Goal: Task Accomplishment & Management: Use online tool/utility

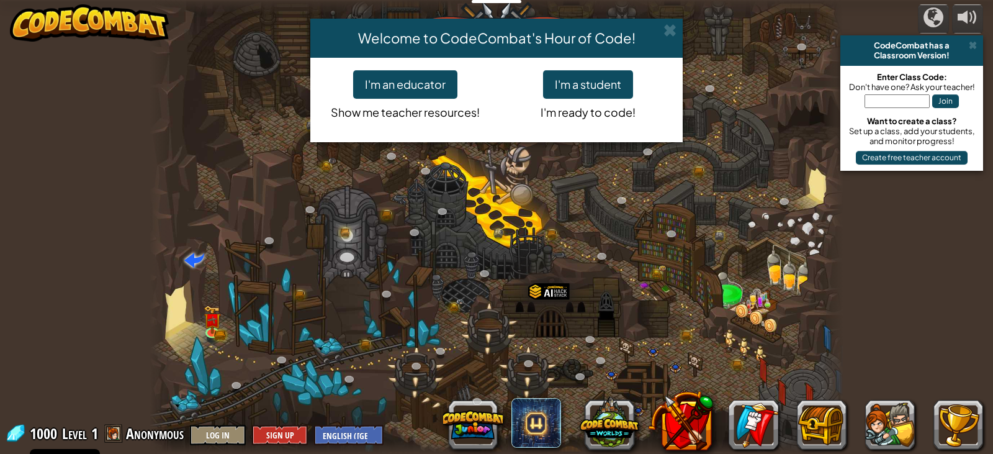
click at [656, 33] on h4 "Welcome to CodeCombat's Hour of Code!" at bounding box center [497, 38] width 354 height 20
click at [673, 29] on span at bounding box center [669, 30] width 13 height 13
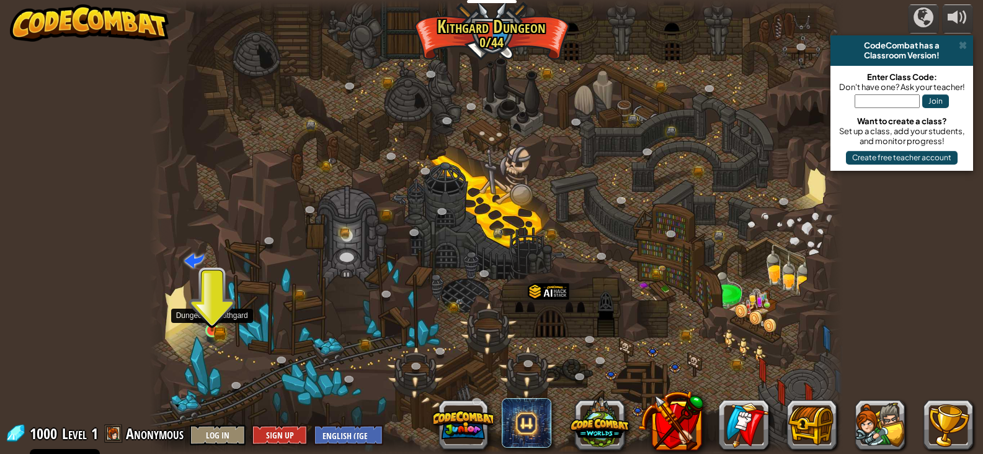
click at [214, 316] on img at bounding box center [212, 313] width 10 height 10
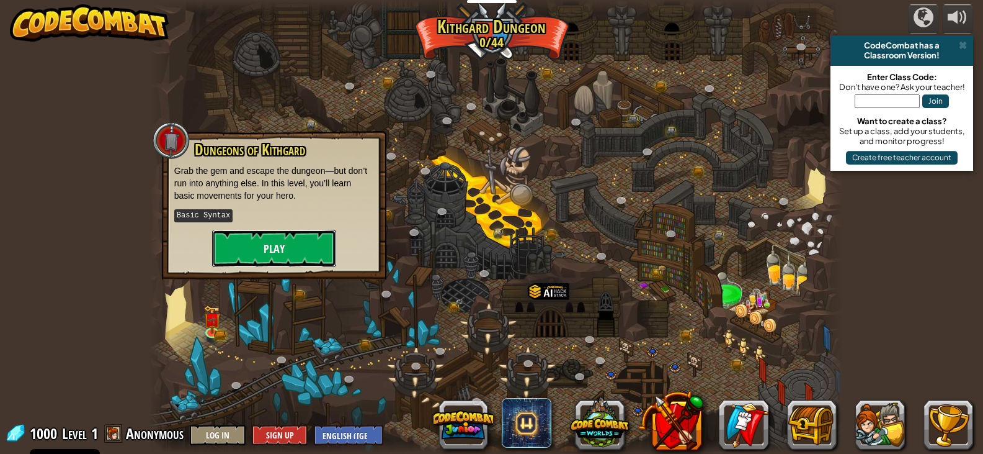
click at [308, 246] on button "Play" at bounding box center [274, 248] width 124 height 37
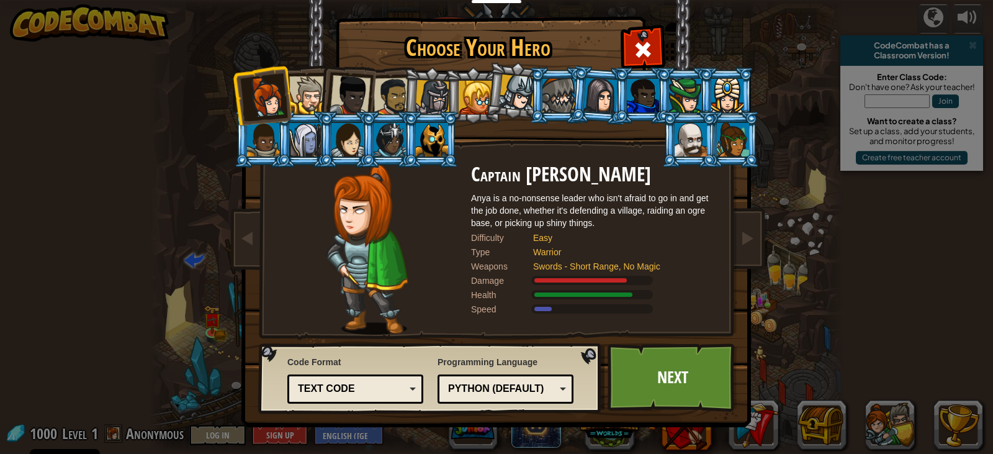
click at [347, 97] on div at bounding box center [349, 95] width 41 height 41
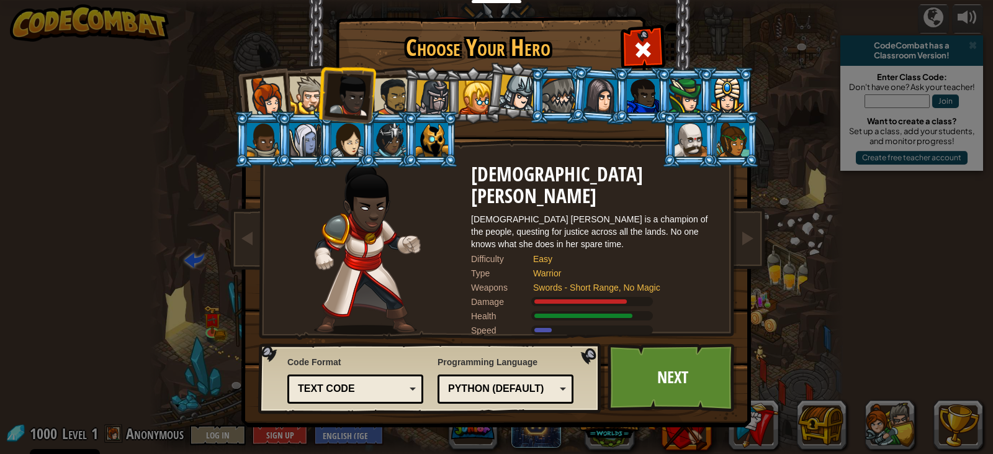
click at [305, 97] on div at bounding box center [308, 95] width 38 height 38
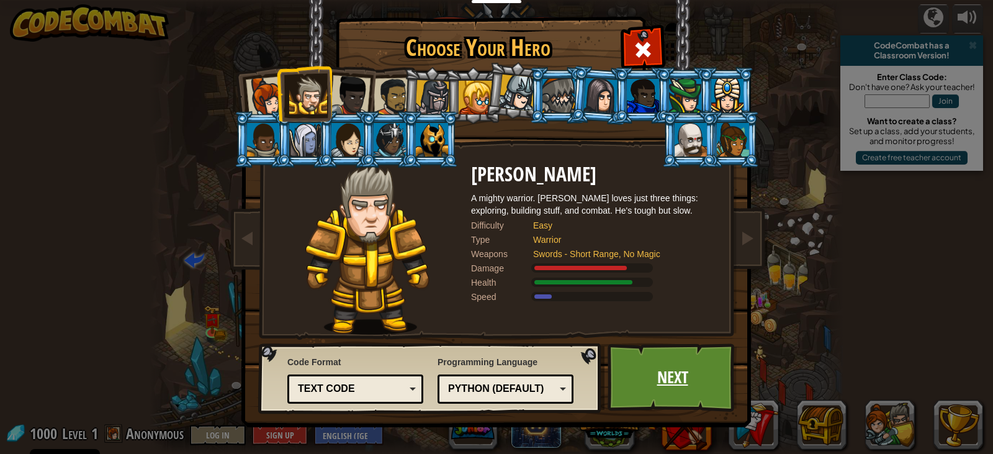
click at [673, 385] on link "Next" at bounding box center [672, 377] width 130 height 68
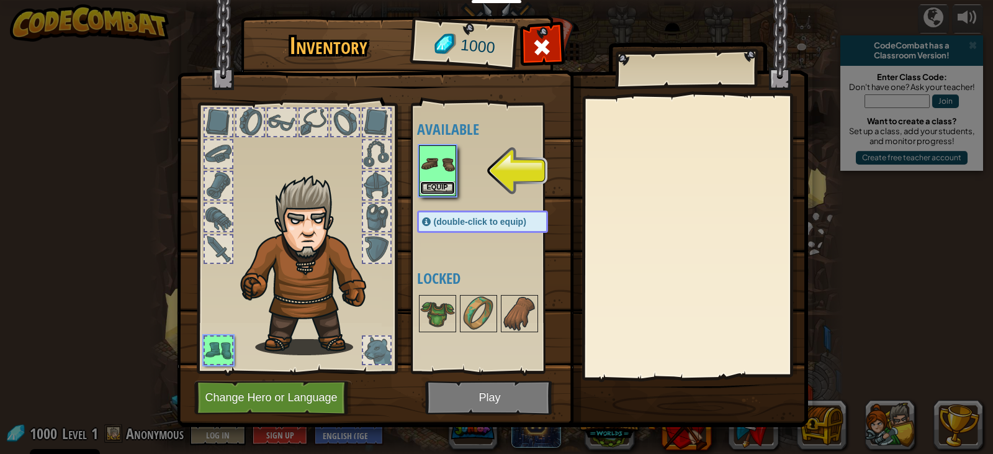
click at [442, 187] on button "Equip" at bounding box center [437, 187] width 35 height 13
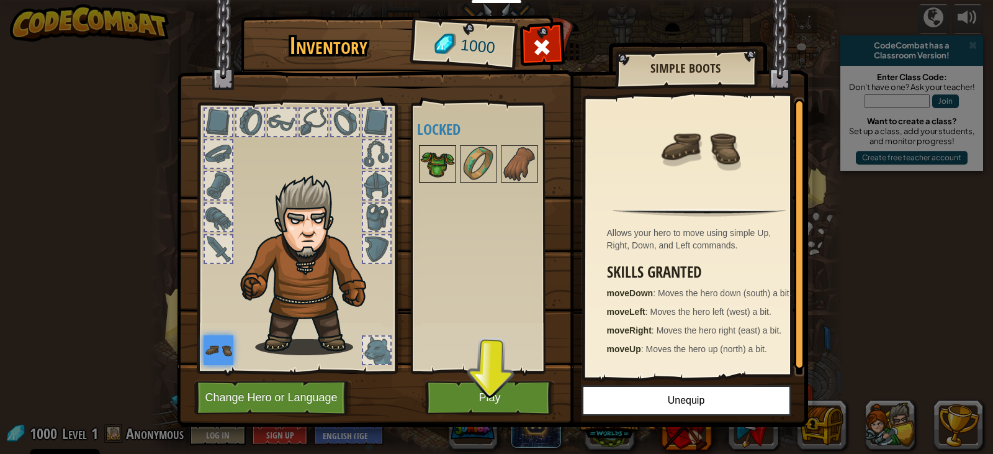
click at [443, 160] on img at bounding box center [437, 163] width 35 height 35
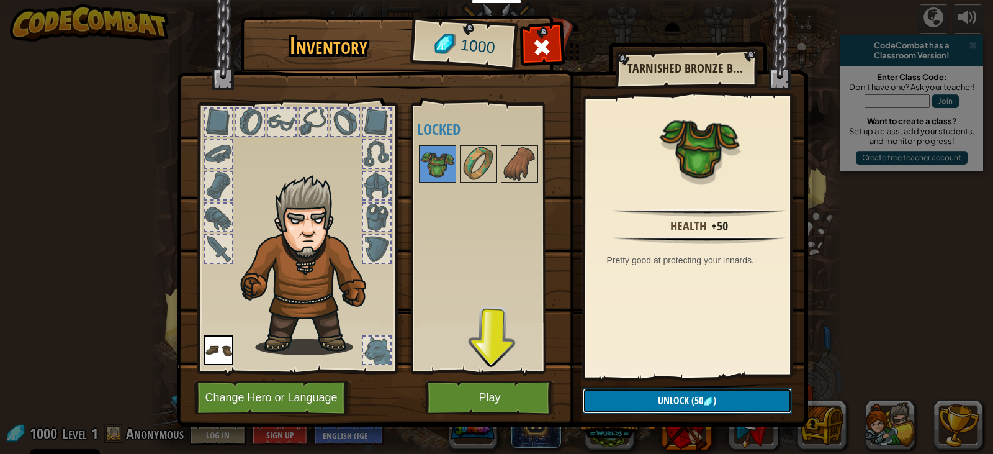
drag, startPoint x: 754, startPoint y: 397, endPoint x: 751, endPoint y: 406, distance: 9.6
click at [752, 406] on button "Unlock (50 )" at bounding box center [687, 400] width 209 height 25
click at [719, 396] on button "Confirm" at bounding box center [687, 400] width 209 height 25
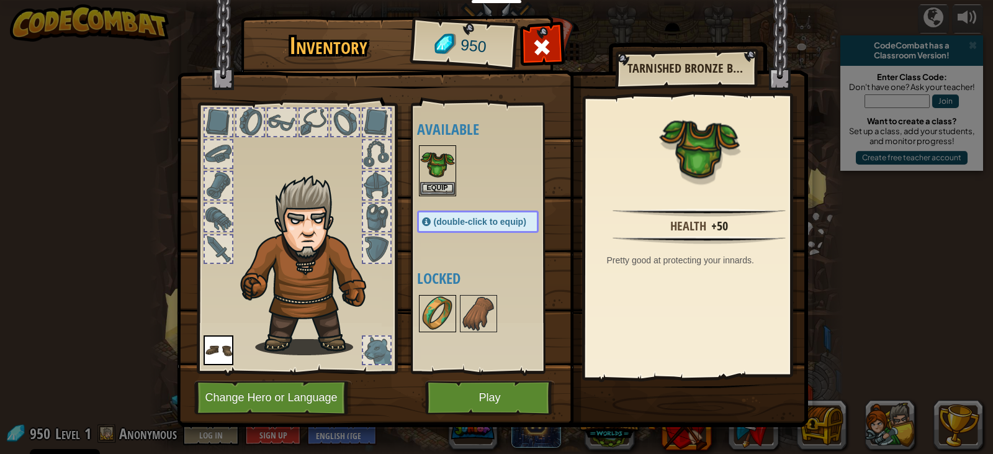
click at [433, 325] on img at bounding box center [437, 313] width 35 height 35
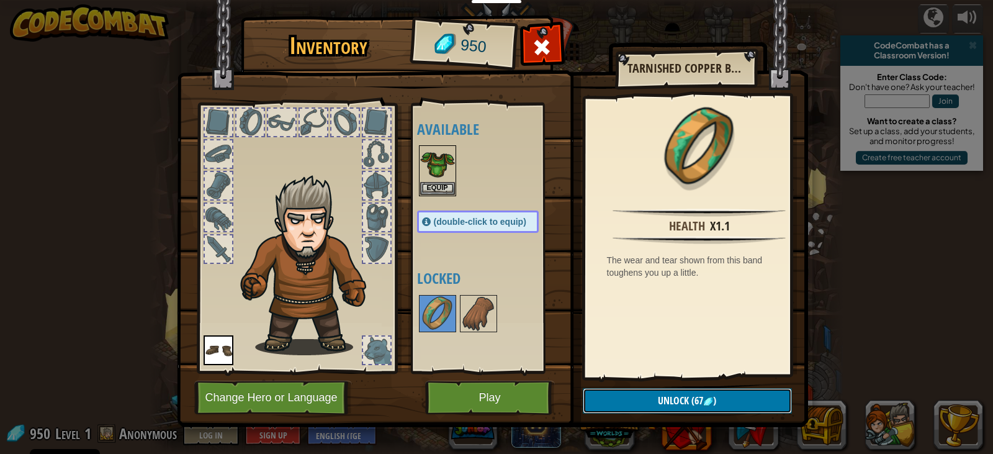
click at [642, 393] on button "Unlock (67 )" at bounding box center [687, 400] width 209 height 25
click at [486, 321] on img at bounding box center [478, 313] width 35 height 35
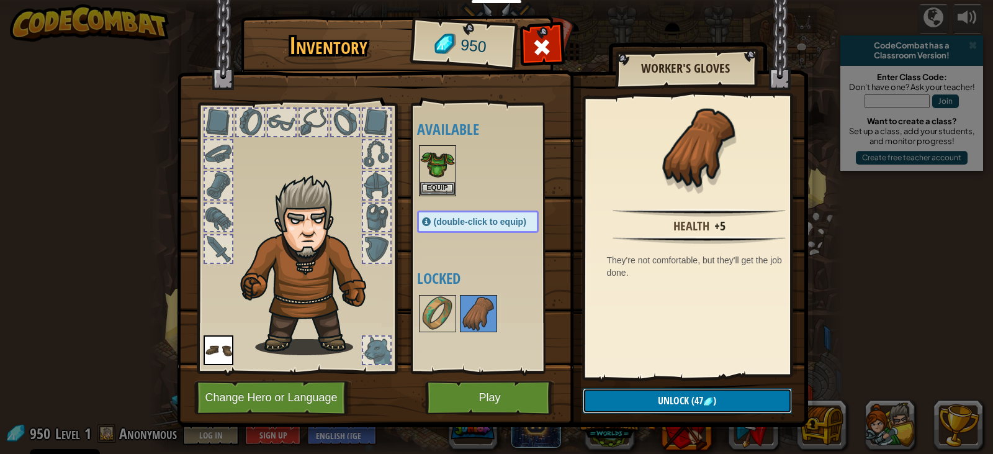
click at [678, 402] on span "Unlock" at bounding box center [673, 400] width 31 height 14
click at [678, 402] on button "Confirm" at bounding box center [687, 400] width 209 height 25
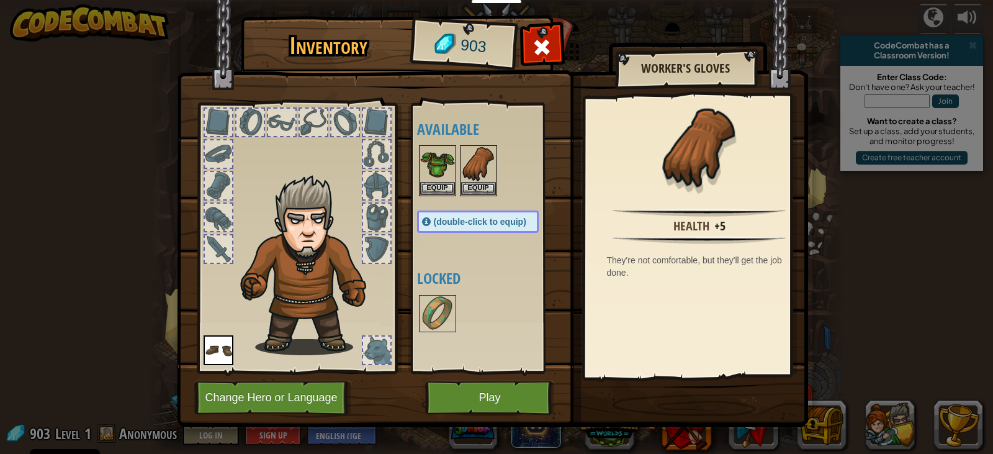
click at [416, 316] on div "Available Equip Equip Equip (double-click to equip) Locked" at bounding box center [487, 238] width 152 height 270
click at [420, 316] on img at bounding box center [437, 313] width 35 height 35
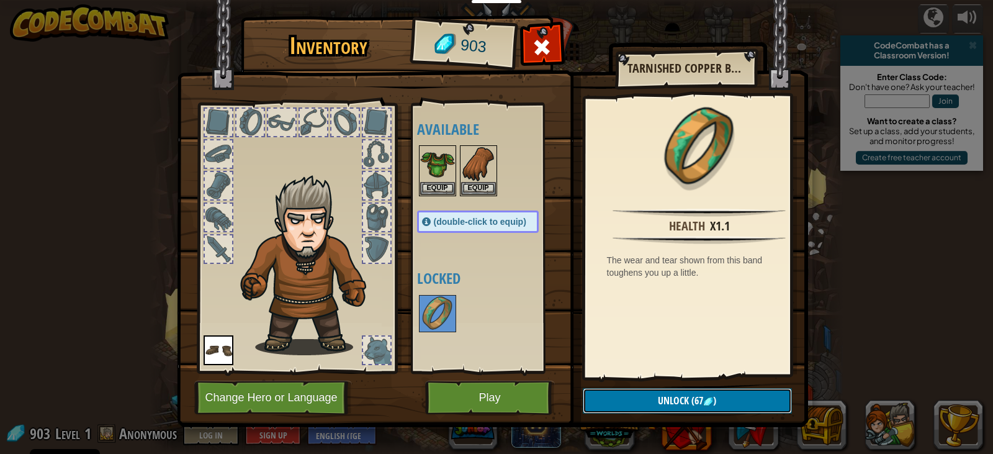
click at [651, 403] on button "Unlock (67 )" at bounding box center [687, 400] width 209 height 25
click at [651, 402] on button "Confirm" at bounding box center [687, 400] width 209 height 25
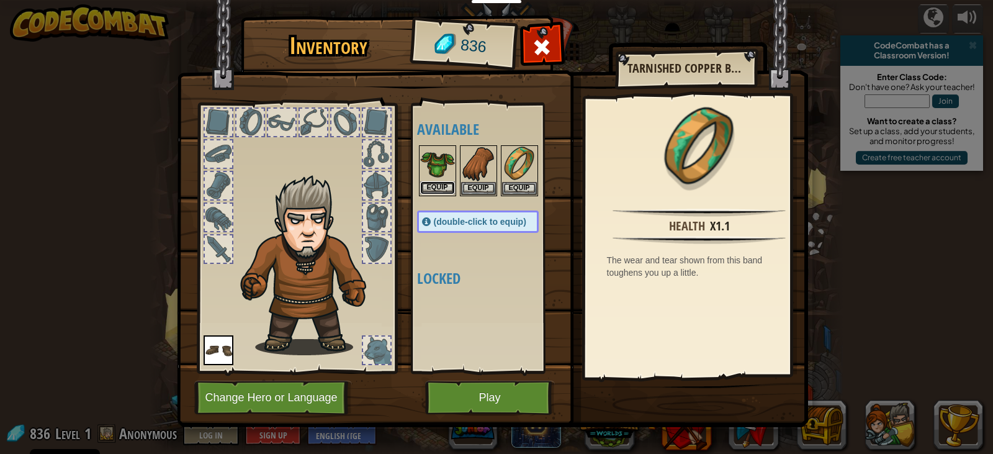
click at [454, 183] on button "Equip" at bounding box center [437, 187] width 35 height 13
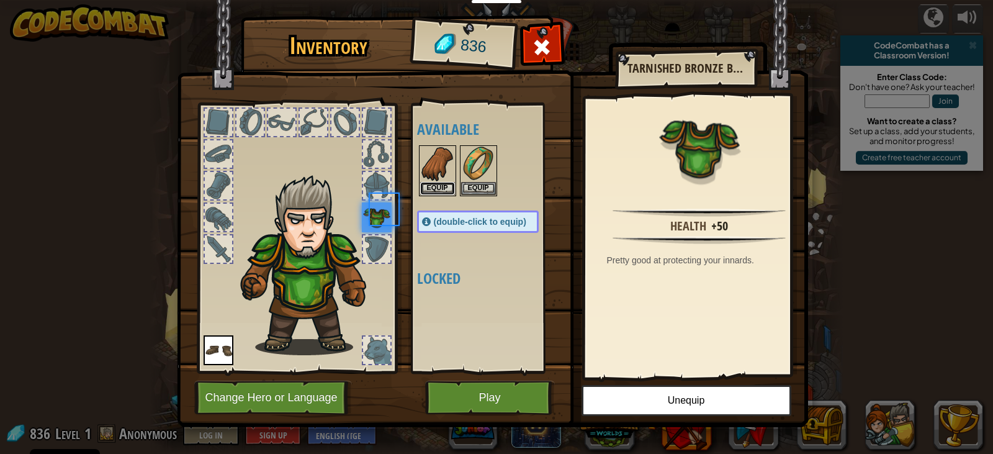
click at [454, 183] on button "Equip" at bounding box center [437, 188] width 35 height 13
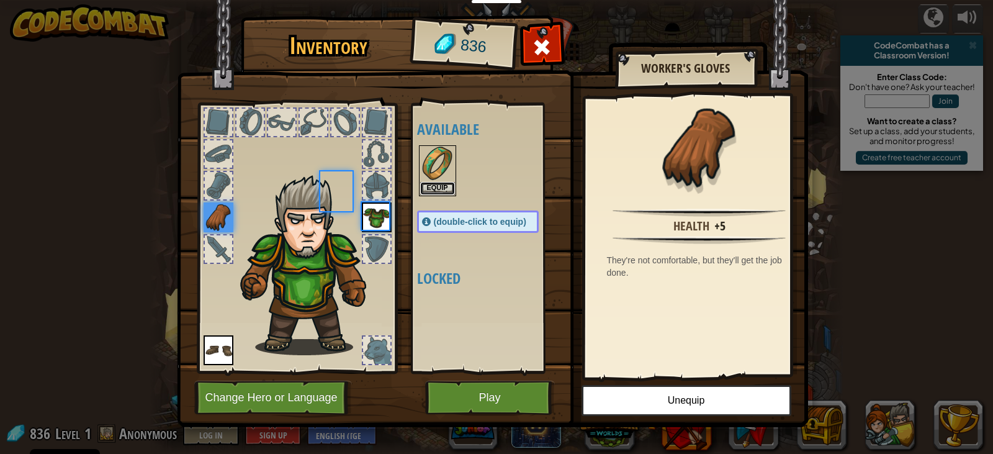
click at [454, 183] on button "Equip" at bounding box center [437, 188] width 35 height 13
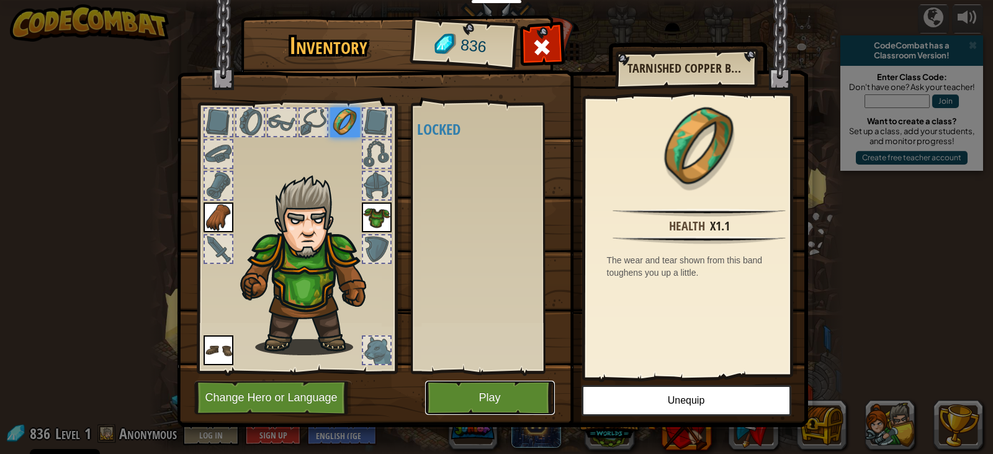
click at [490, 391] on button "Play" at bounding box center [490, 397] width 130 height 34
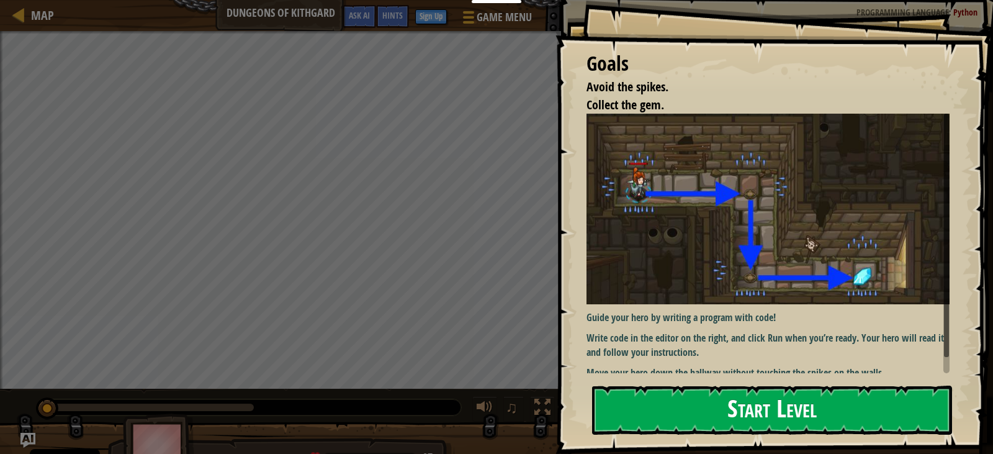
click at [653, 392] on button "Start Level" at bounding box center [772, 409] width 360 height 49
